Goal: Information Seeking & Learning: Learn about a topic

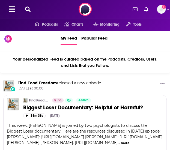
click at [28, 9] on icon at bounding box center [27, 9] width 5 height 5
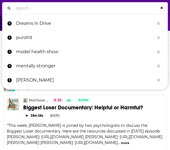
click at [34, 8] on input "Search..." at bounding box center [85, 8] width 145 height 9
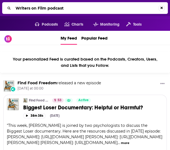
click at [53, 8] on input "Writers on Film podcast" at bounding box center [85, 8] width 145 height 9
click at [52, 8] on input "Writers on Film podcast" at bounding box center [85, 8] width 145 height 9
type input "Writers on Film"
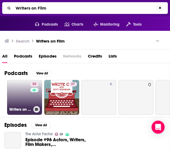
click at [18, 99] on link "53 Writers on Film" at bounding box center [24, 97] width 35 height 35
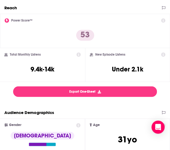
scroll to position [136, 0]
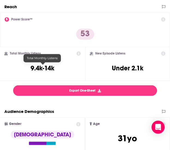
click at [42, 67] on h3 "9.4k-14k" at bounding box center [43, 68] width 24 height 8
copy div "9.4k-14k"
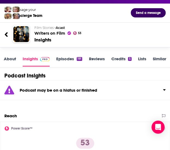
scroll to position [1, 0]
